Goal: Find specific page/section: Find specific page/section

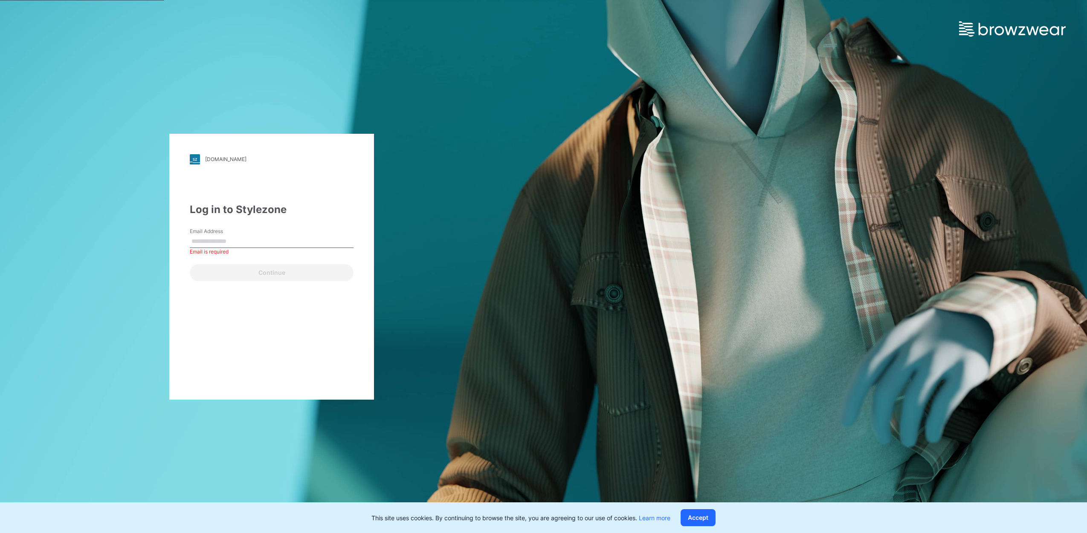
drag, startPoint x: 260, startPoint y: 231, endPoint x: 253, endPoint y: 239, distance: 10.6
click at [253, 239] on div "Email Address Email is required" at bounding box center [272, 241] width 164 height 26
click at [253, 239] on input "Email Address" at bounding box center [272, 241] width 164 height 13
type input "**********"
click at [261, 275] on button "Continue" at bounding box center [272, 272] width 164 height 17
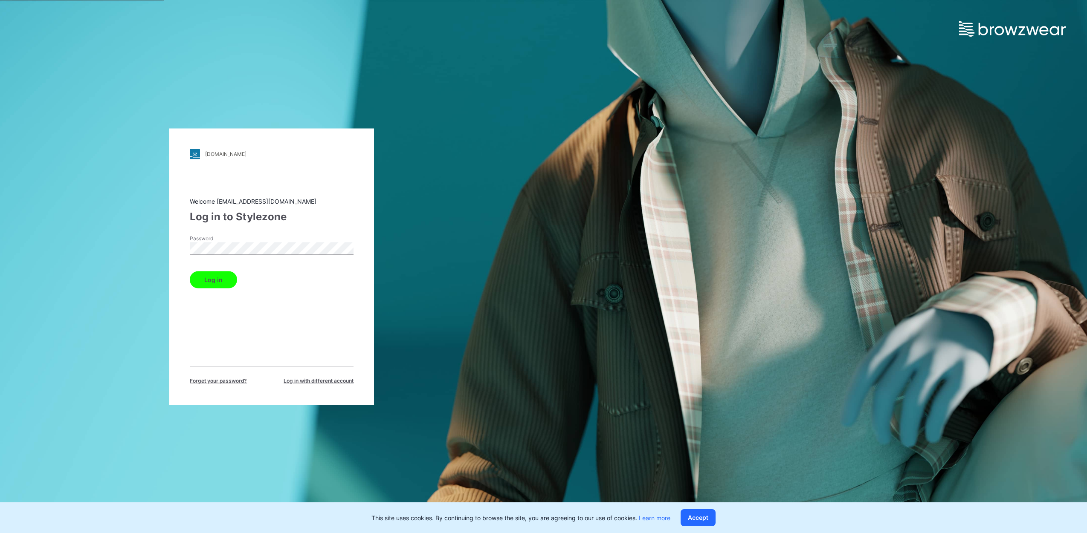
click at [209, 287] on button "Log in" at bounding box center [213, 279] width 47 height 17
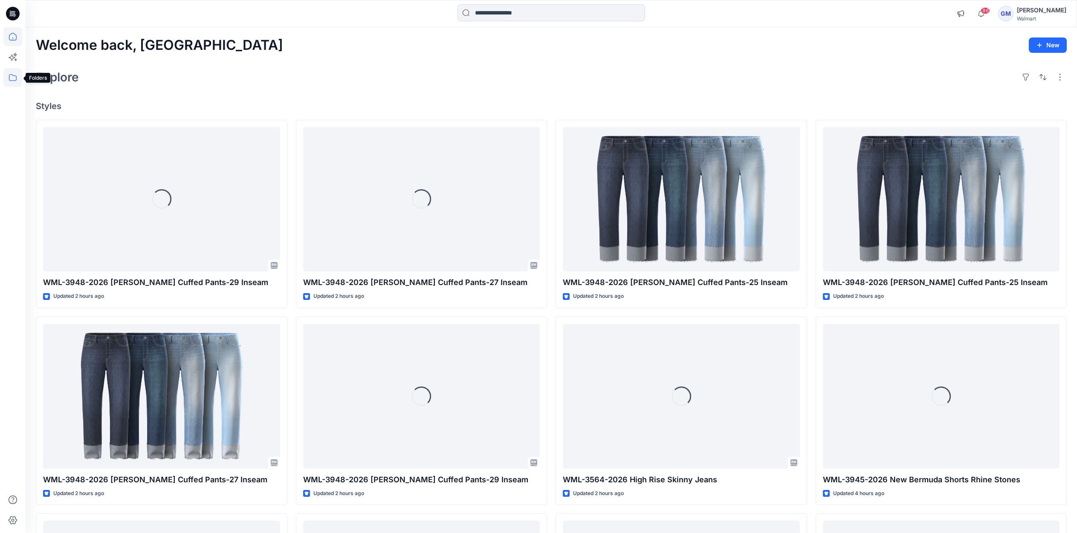
click at [15, 79] on icon at bounding box center [12, 77] width 19 height 19
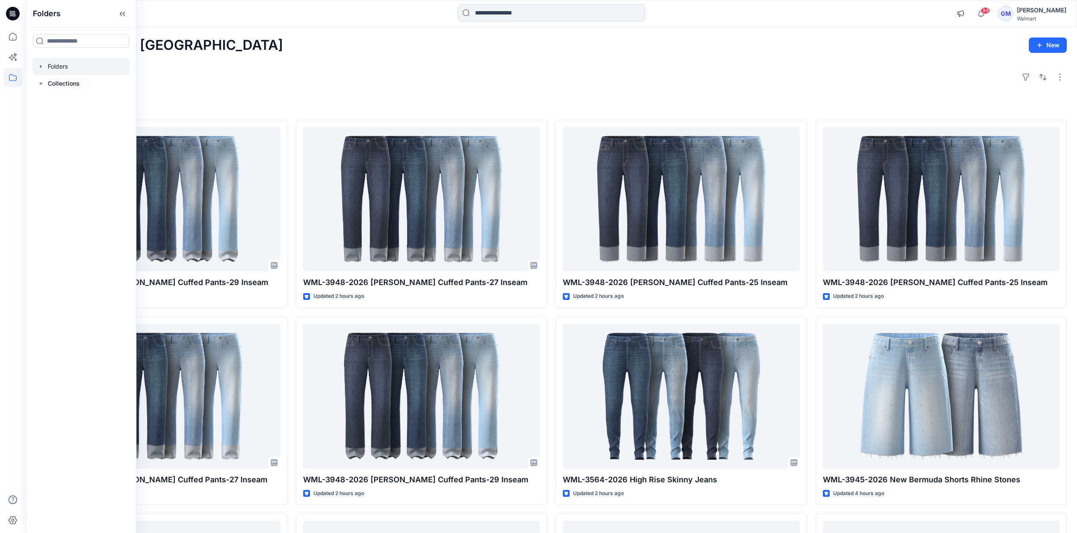
click at [54, 69] on div at bounding box center [80, 66] width 97 height 17
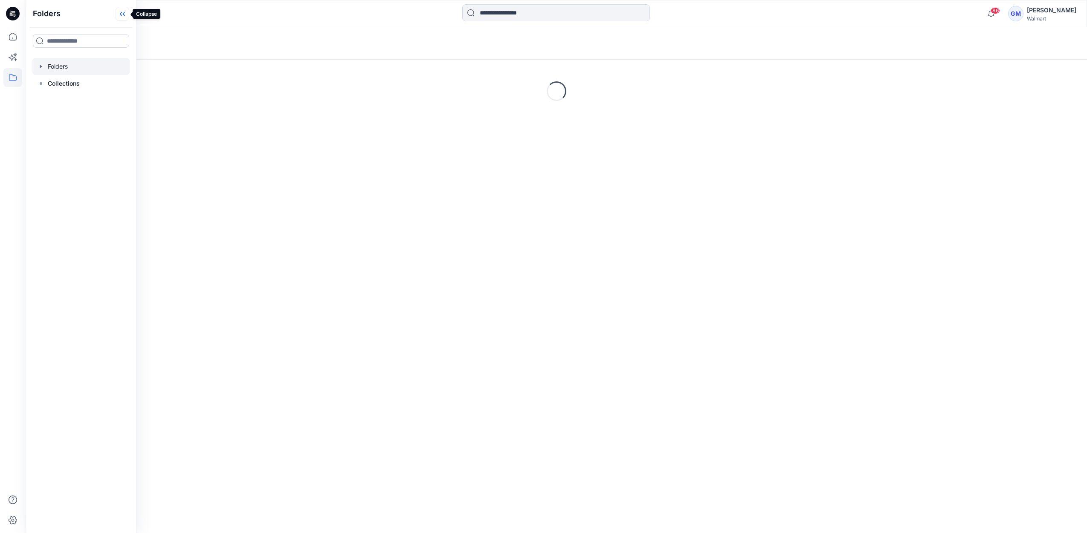
click at [126, 17] on icon at bounding box center [123, 14] width 14 height 14
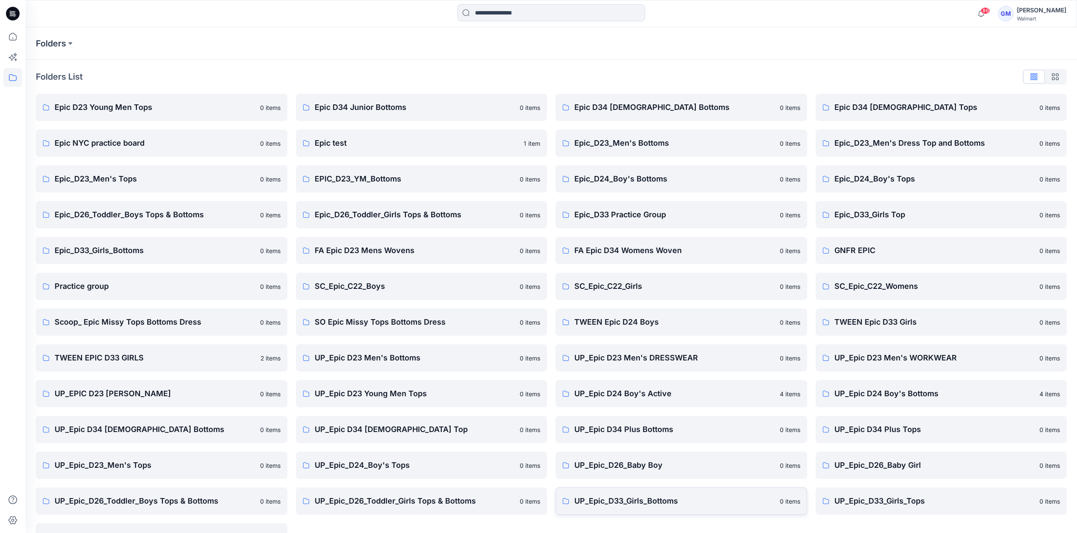
click at [609, 513] on link "UP_Epic_D33_Girls_Bottoms 0 items" at bounding box center [682, 501] width 252 height 27
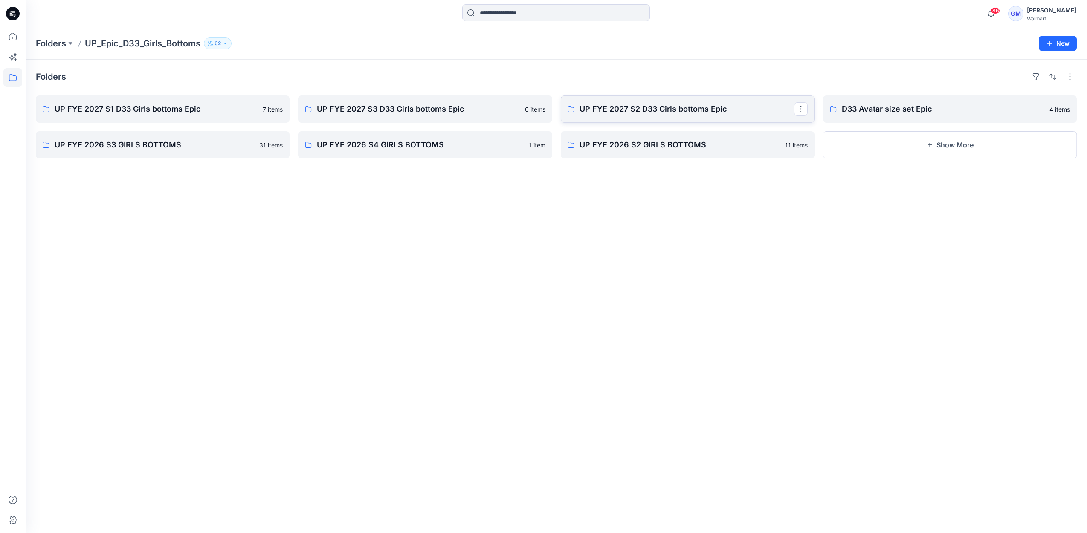
click at [625, 111] on p "UP FYE 2027 S2 D33 Girls bottoms Epic" at bounding box center [686, 109] width 214 height 12
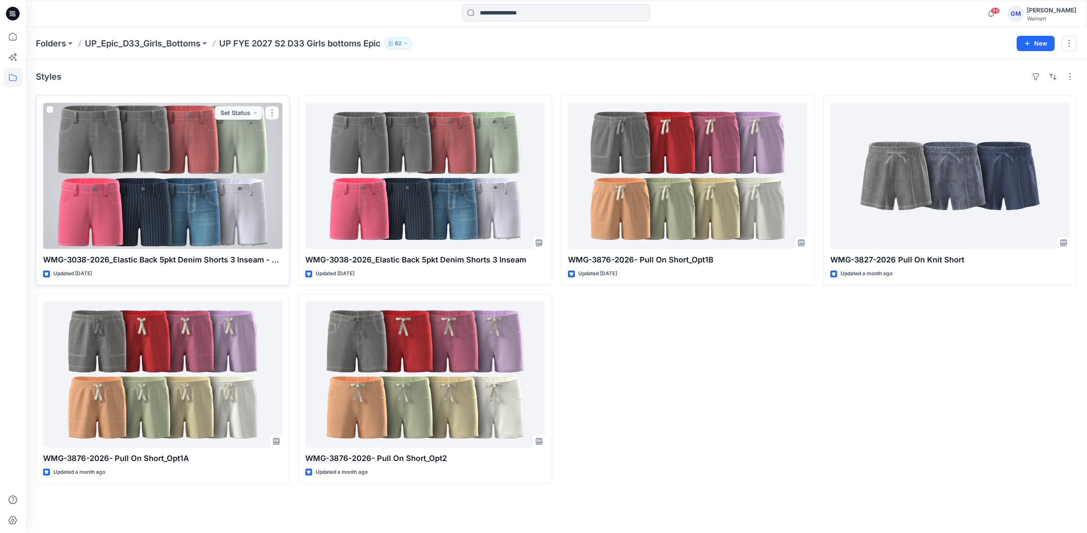
click at [220, 190] on div at bounding box center [162, 176] width 239 height 146
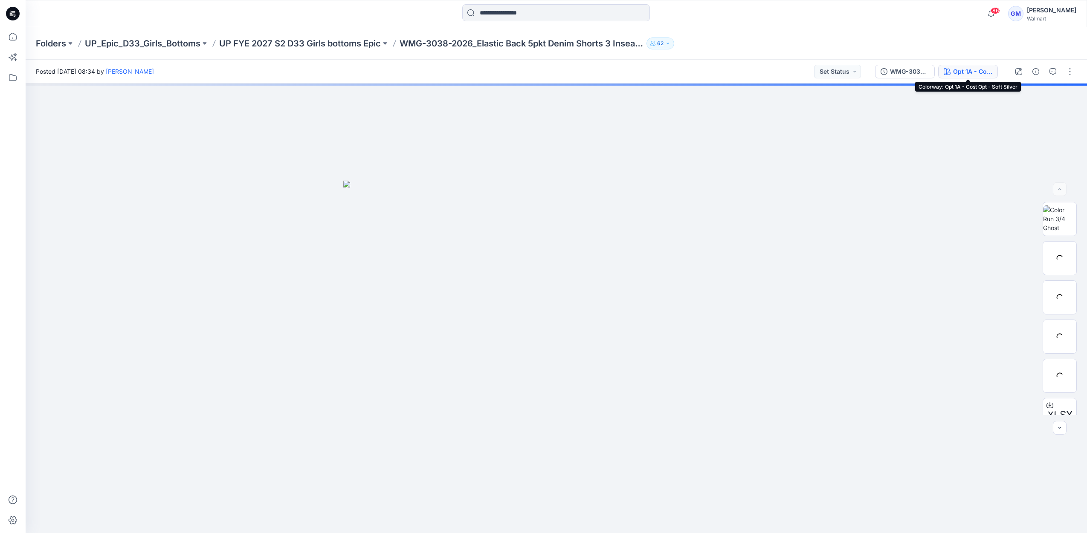
click at [977, 75] on div "Opt 1A - Cost Opt - Soft Silver" at bounding box center [972, 71] width 39 height 9
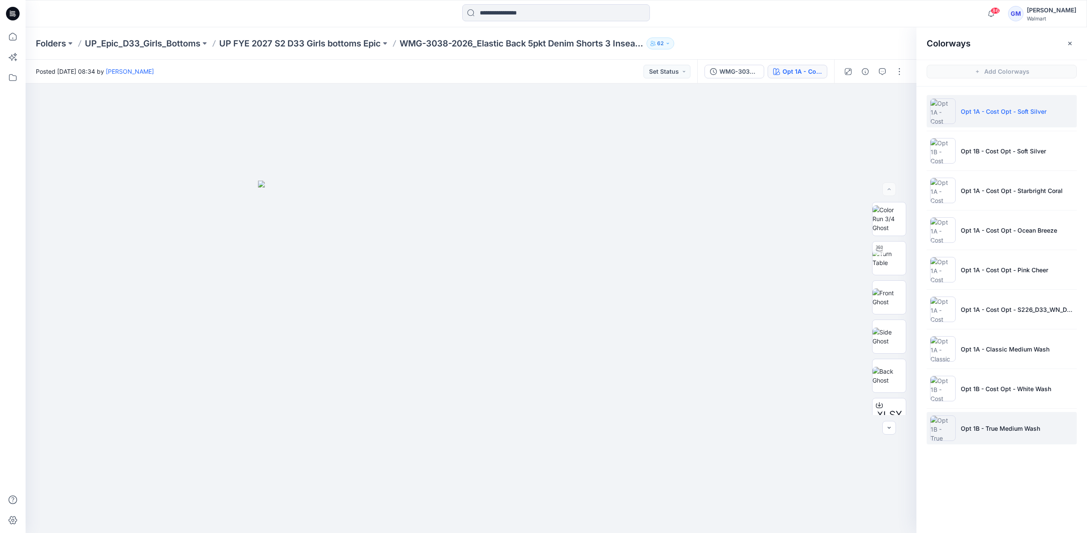
click at [988, 429] on p "Opt 1B - True Medium Wash" at bounding box center [1000, 428] width 79 height 9
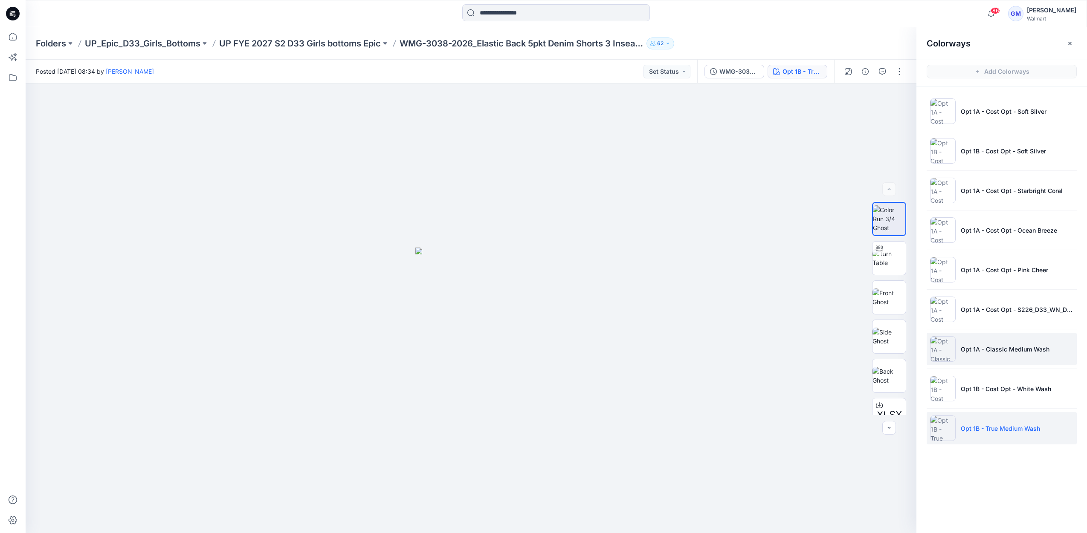
click at [991, 357] on li "Opt 1A - Classic Medium Wash" at bounding box center [1002, 349] width 150 height 32
click at [992, 436] on li "Opt 1B - True Medium Wash" at bounding box center [1002, 428] width 150 height 32
click at [1025, 350] on p "Opt 1A - Classic Medium Wash" at bounding box center [1005, 349] width 89 height 9
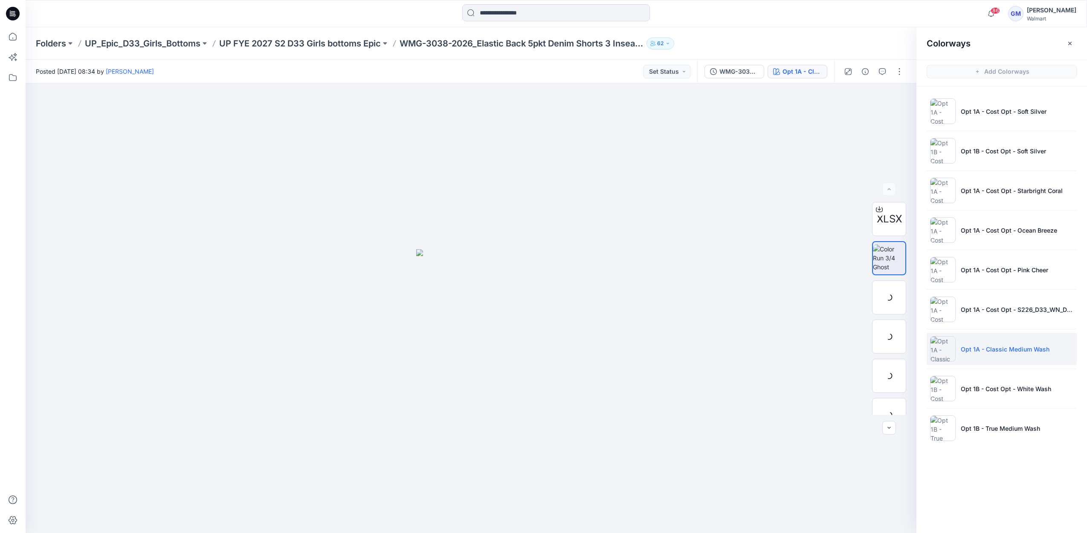
click at [1025, 350] on p "Opt 1A - Classic Medium Wash" at bounding box center [1005, 349] width 89 height 9
